Goal: Navigation & Orientation: Find specific page/section

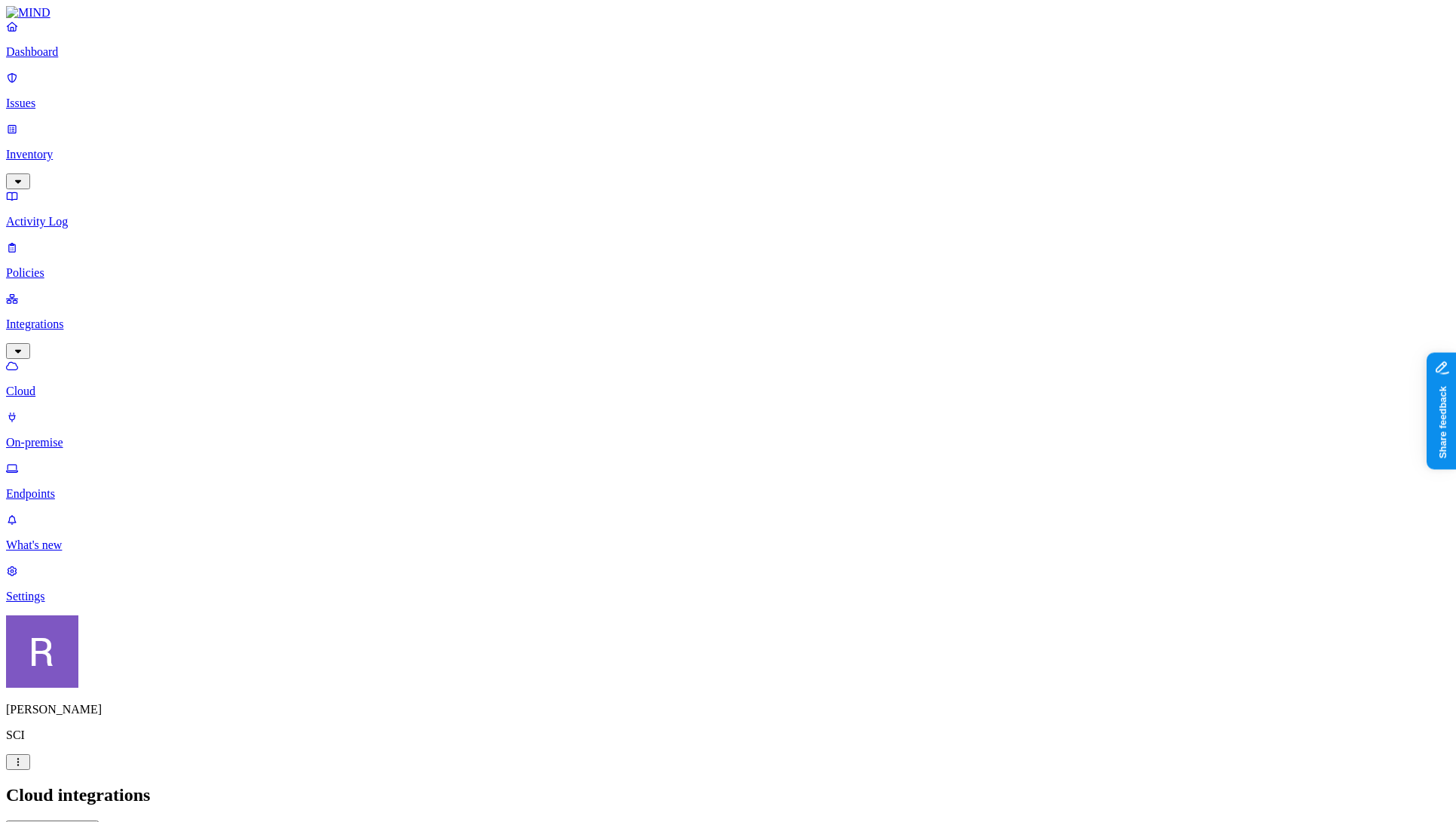
click at [82, 98] on p "Issues" at bounding box center [728, 103] width 1444 height 13
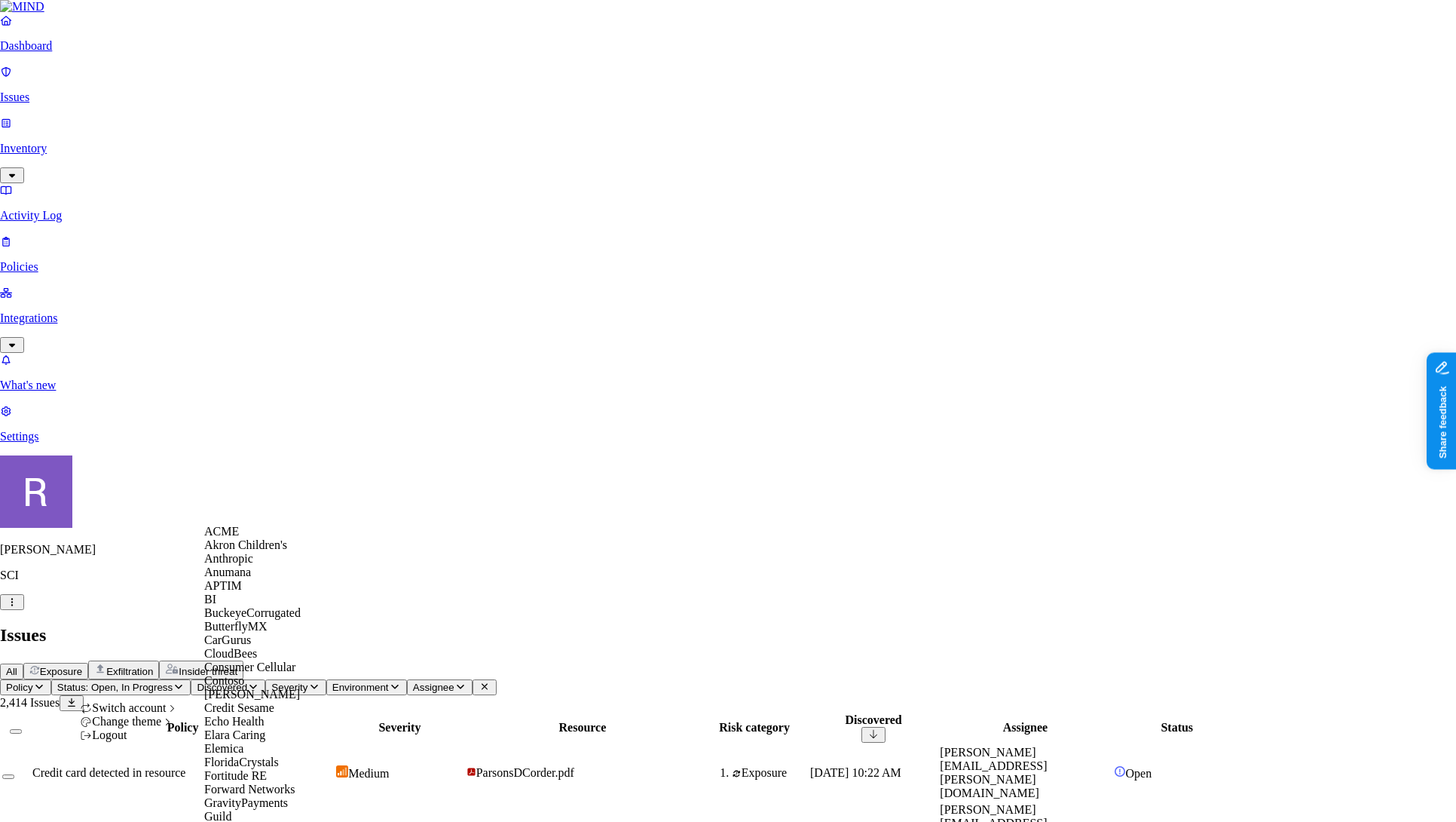
scroll to position [561, 0]
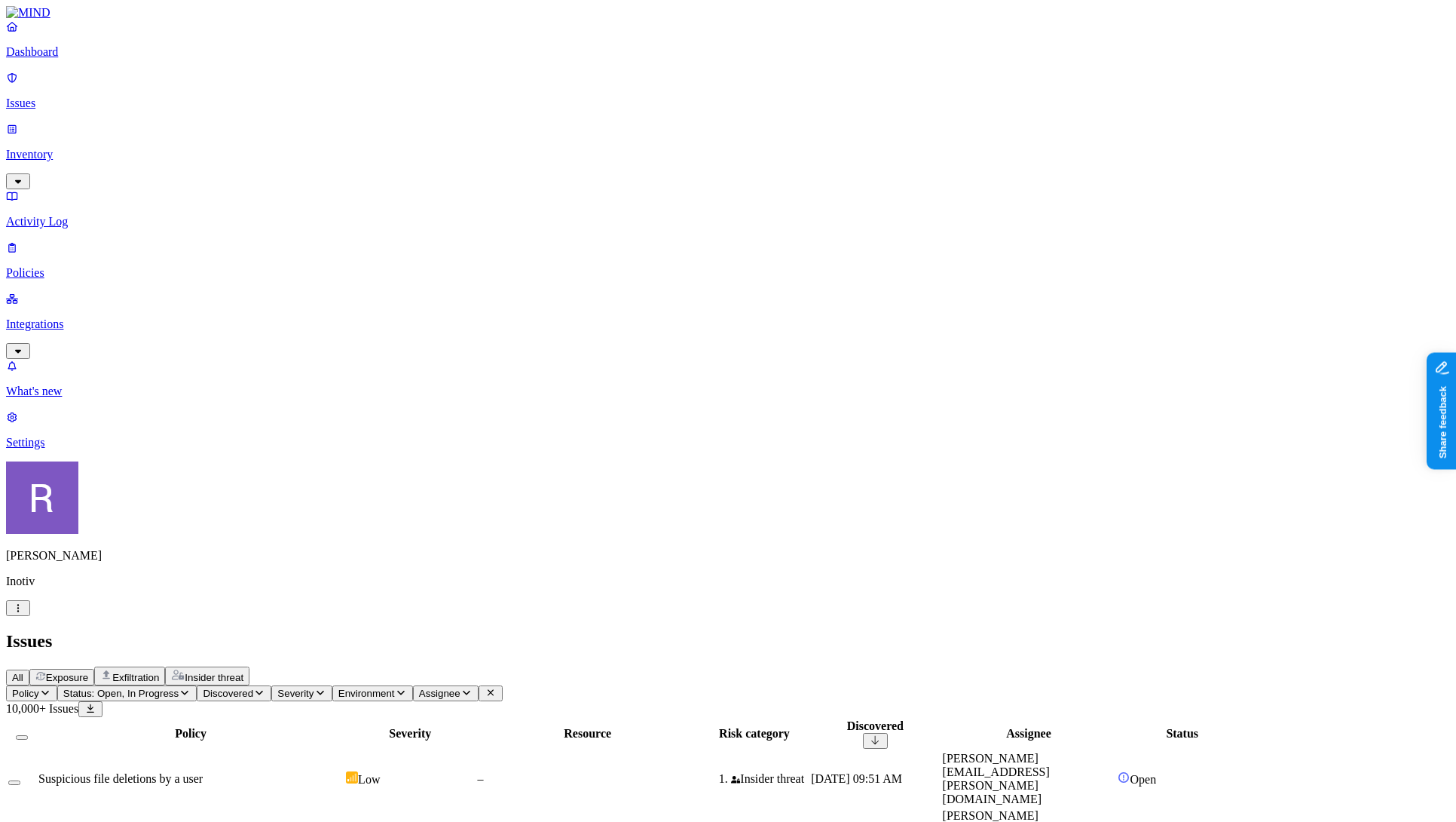
click at [81, 59] on p "Dashboard" at bounding box center [728, 52] width 1444 height 13
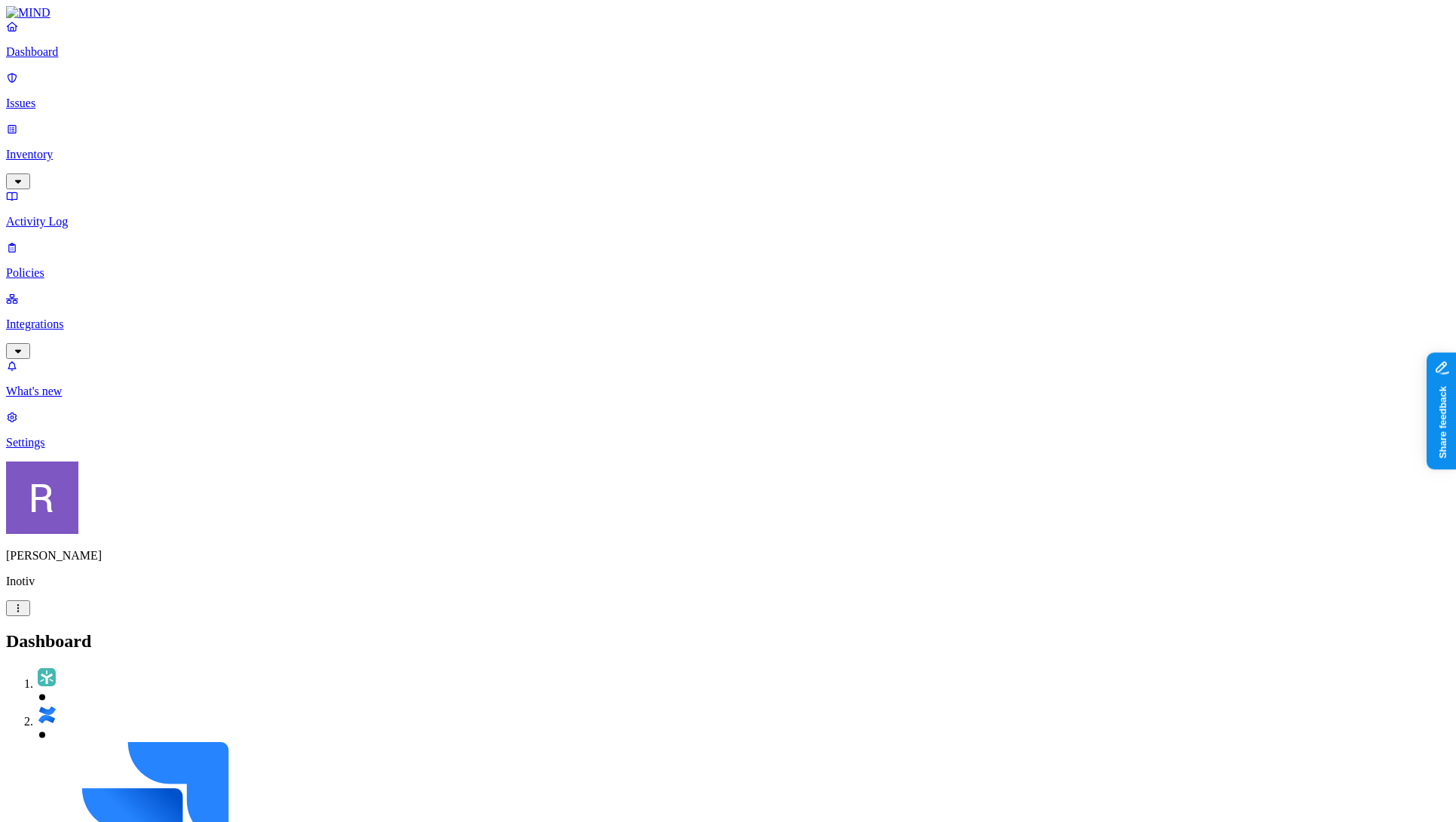
click at [79, 103] on link "Issues" at bounding box center [728, 90] width 1444 height 39
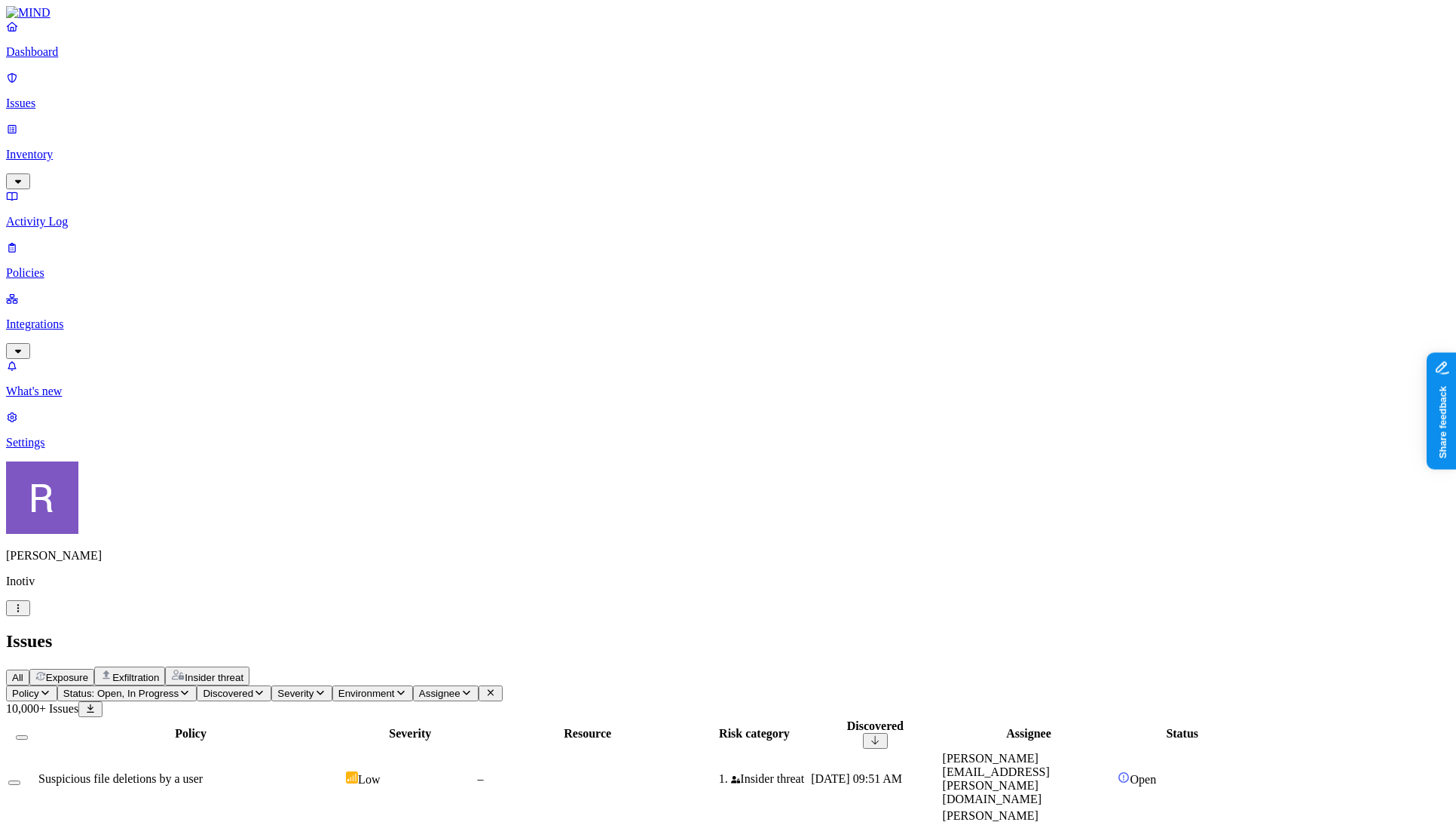
click at [65, 59] on p "Dashboard" at bounding box center [728, 52] width 1444 height 13
